Goal: Information Seeking & Learning: Learn about a topic

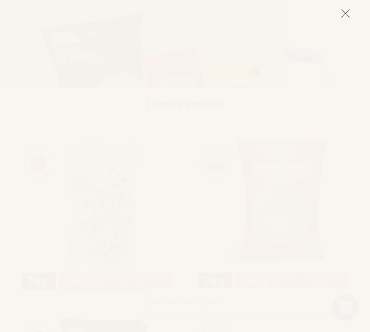
scroll to position [268, 0]
click at [350, 9] on line at bounding box center [346, 13] width 8 height 8
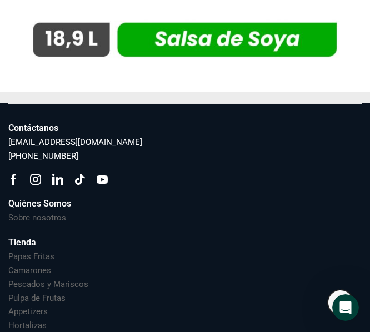
scroll to position [6723, 0]
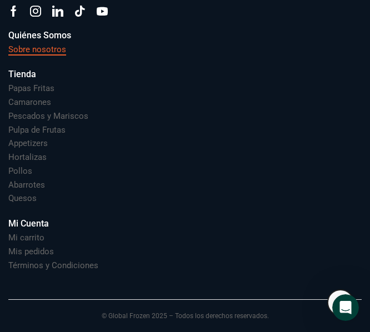
click at [53, 47] on h3 "Sobre nosotros" at bounding box center [37, 50] width 58 height 12
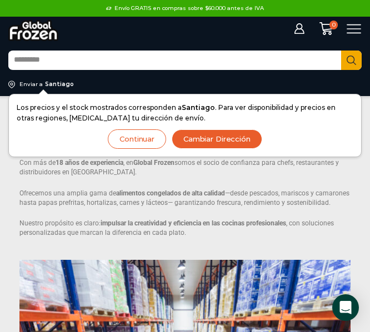
click at [154, 137] on button "Continuar" at bounding box center [137, 139] width 58 height 19
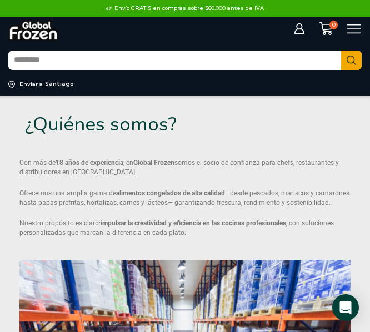
click at [351, 29] on icon at bounding box center [354, 28] width 14 height 9
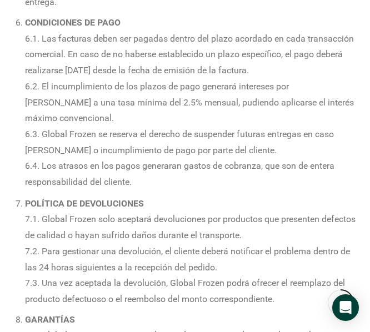
scroll to position [839, 0]
